Goal: Transaction & Acquisition: Purchase product/service

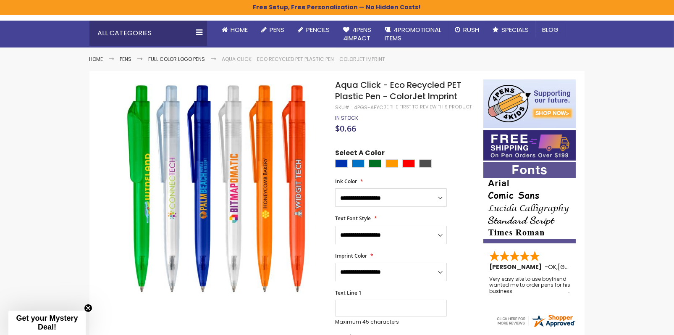
scroll to position [84, 0]
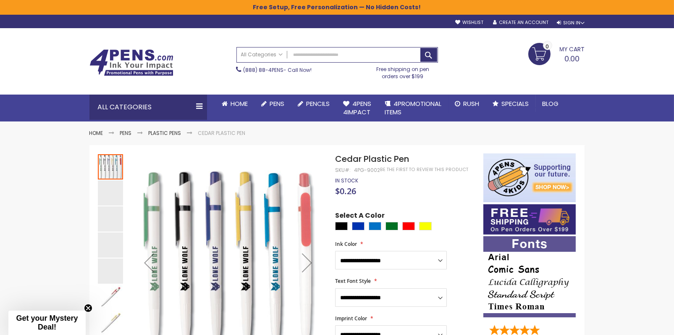
scroll to position [84, 0]
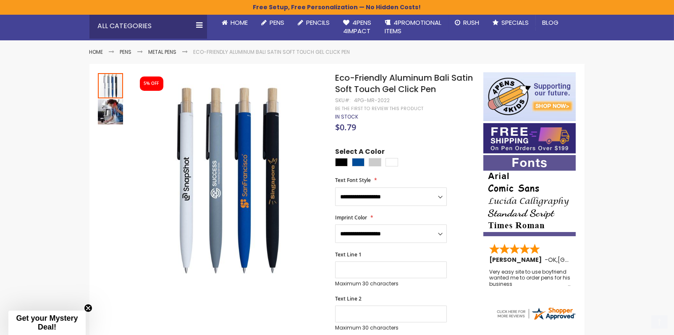
scroll to position [84, 0]
